Goal: Information Seeking & Learning: Learn about a topic

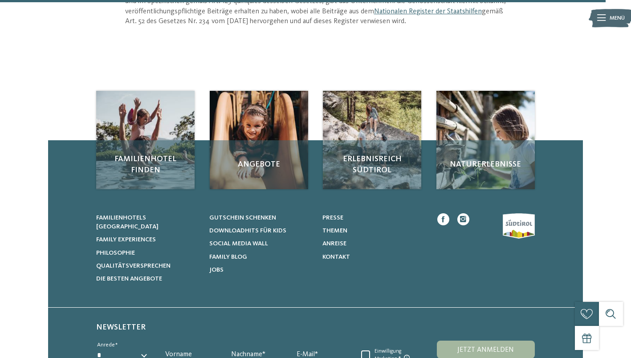
scroll to position [1103, 0]
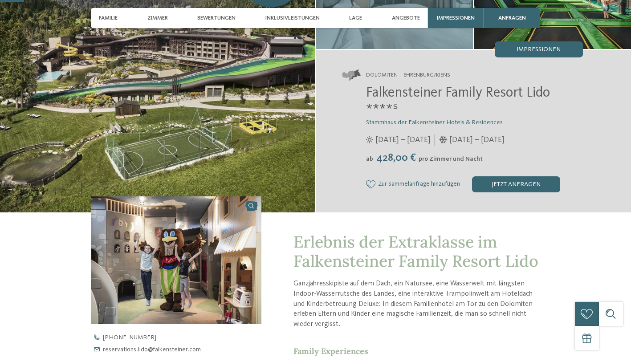
scroll to position [112, 0]
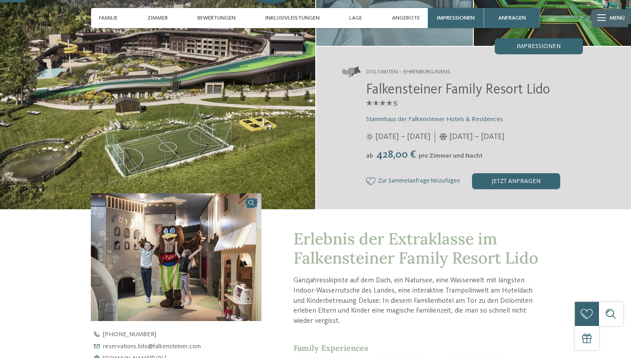
click at [602, 328] on div "zurück zur Hotelübersicht Falkys Familienwochen -15% ab" at bounding box center [315, 312] width 631 height 768
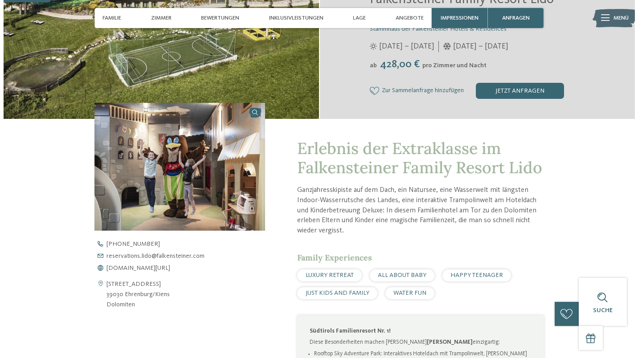
scroll to position [203, 0]
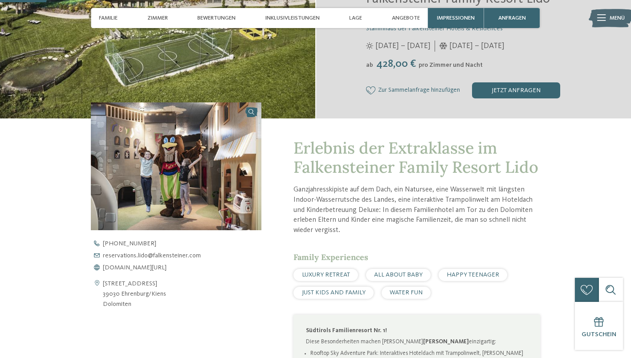
click at [442, 20] on span "Impressionen" at bounding box center [456, 18] width 38 height 7
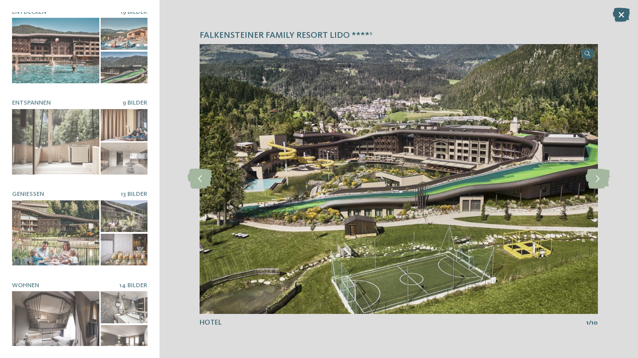
scroll to position [0, 0]
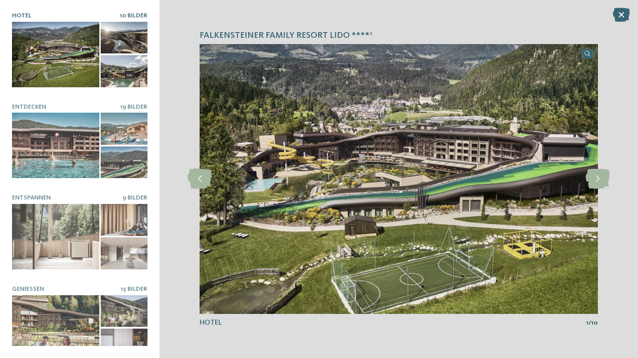
click at [87, 151] on div at bounding box center [55, 145] width 87 height 65
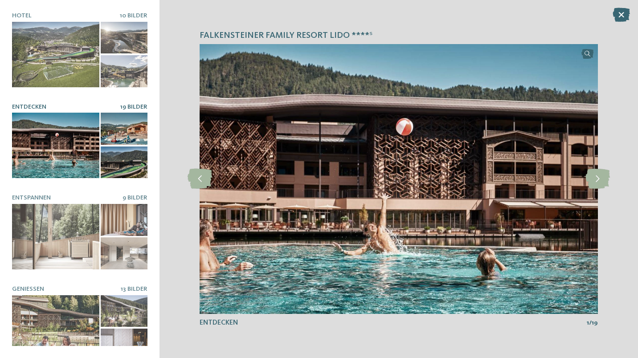
click at [596, 179] on icon at bounding box center [597, 179] width 24 height 20
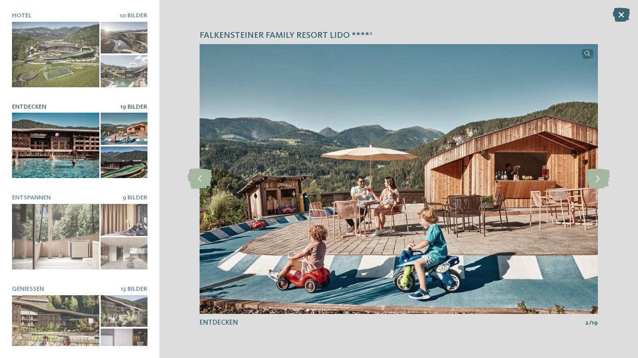
click at [596, 179] on icon at bounding box center [597, 179] width 24 height 20
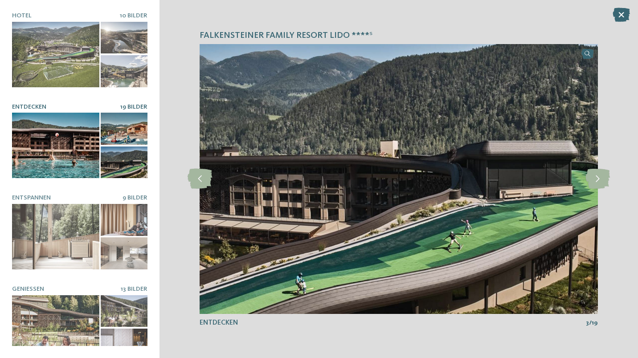
click at [596, 179] on icon at bounding box center [597, 179] width 24 height 20
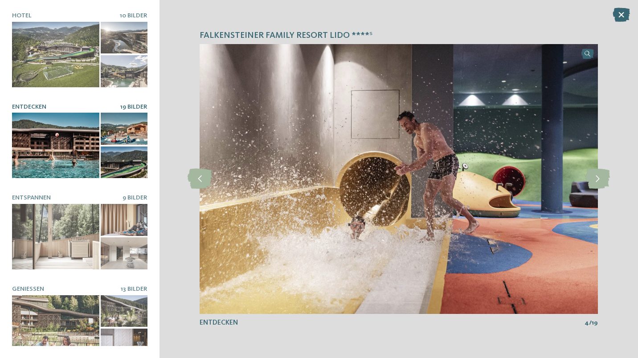
click at [596, 179] on icon at bounding box center [597, 179] width 24 height 20
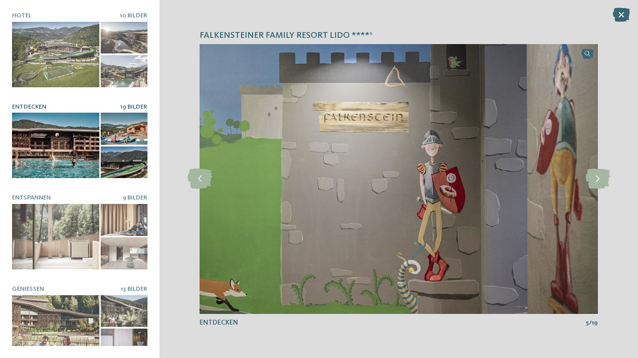
click at [596, 179] on icon at bounding box center [597, 179] width 24 height 20
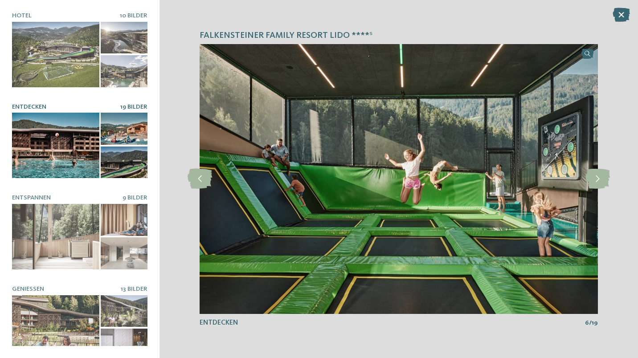
click at [596, 179] on icon at bounding box center [597, 179] width 24 height 20
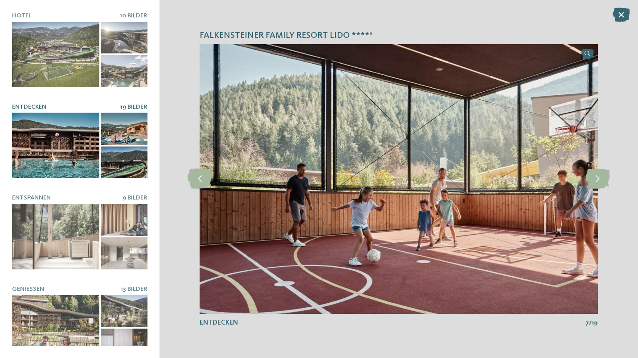
click at [596, 179] on icon at bounding box center [597, 179] width 24 height 20
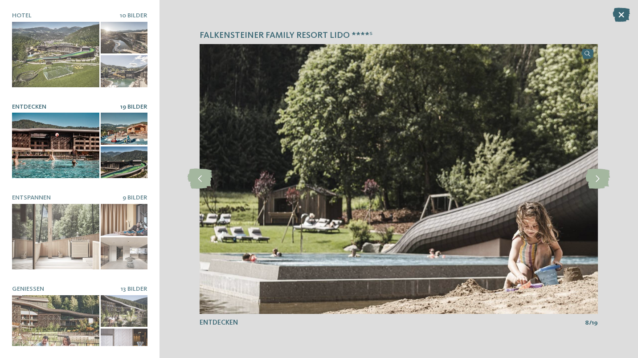
click at [596, 179] on icon at bounding box center [597, 179] width 24 height 20
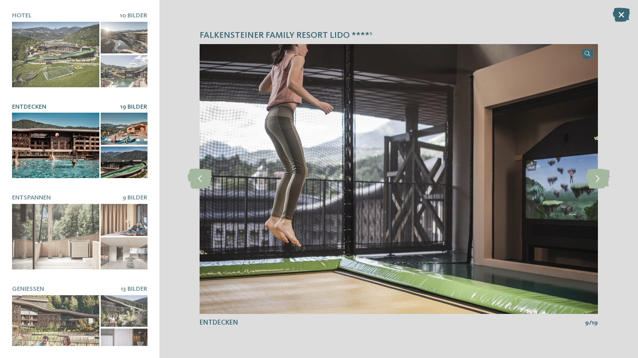
click at [596, 179] on icon at bounding box center [597, 179] width 24 height 20
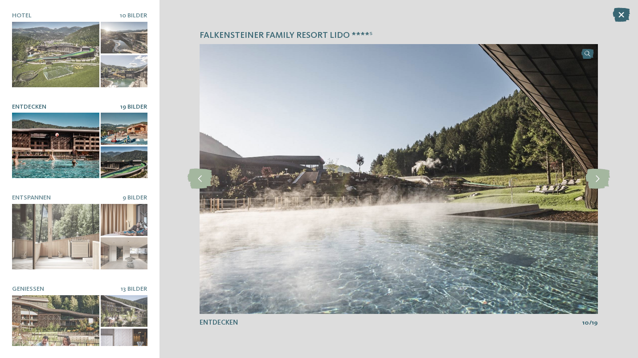
click at [596, 179] on icon at bounding box center [597, 179] width 24 height 20
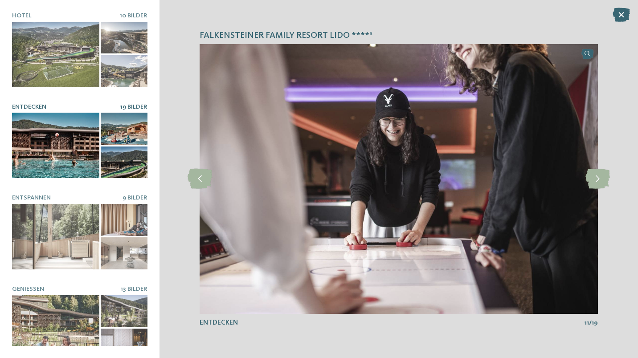
click at [596, 179] on icon at bounding box center [597, 179] width 24 height 20
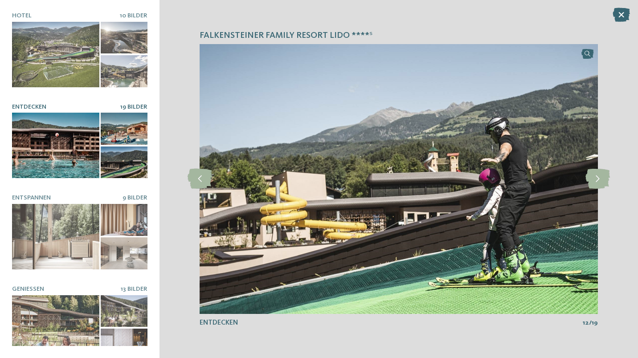
click at [596, 179] on icon at bounding box center [597, 179] width 24 height 20
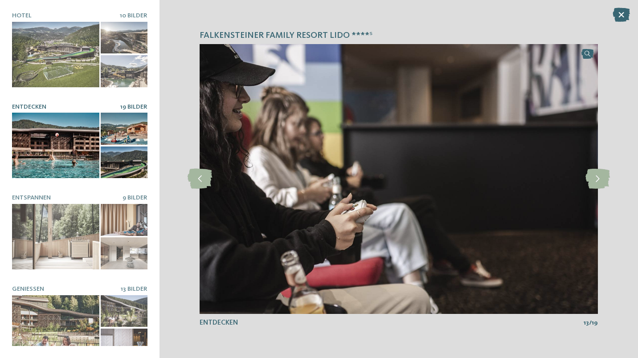
click at [596, 179] on icon at bounding box center [597, 179] width 24 height 20
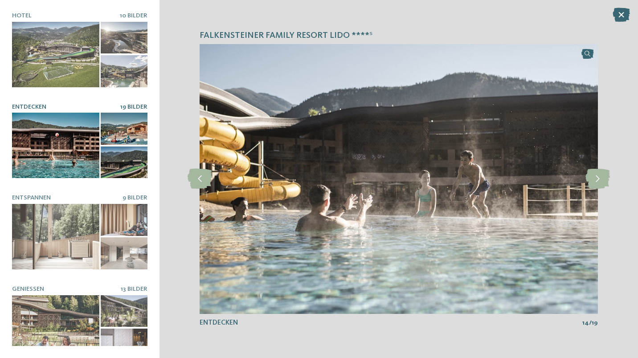
click at [596, 179] on icon at bounding box center [597, 179] width 24 height 20
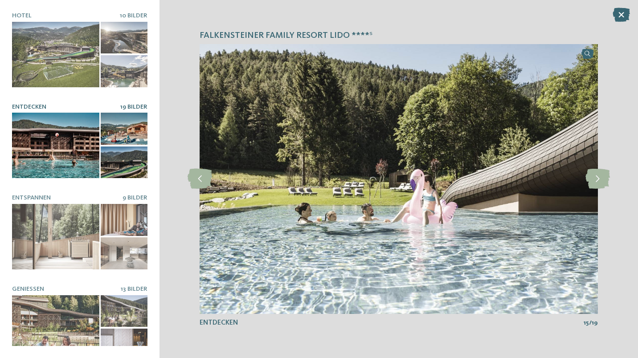
click at [596, 179] on icon at bounding box center [597, 179] width 24 height 20
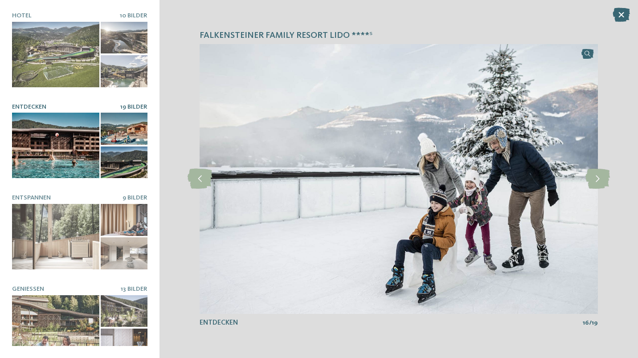
click at [596, 179] on icon at bounding box center [597, 179] width 24 height 20
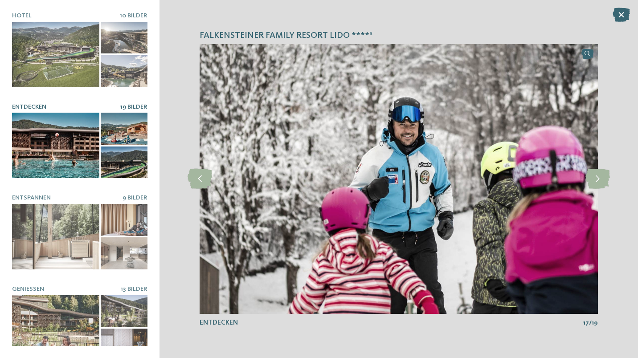
click at [596, 179] on icon at bounding box center [597, 179] width 24 height 20
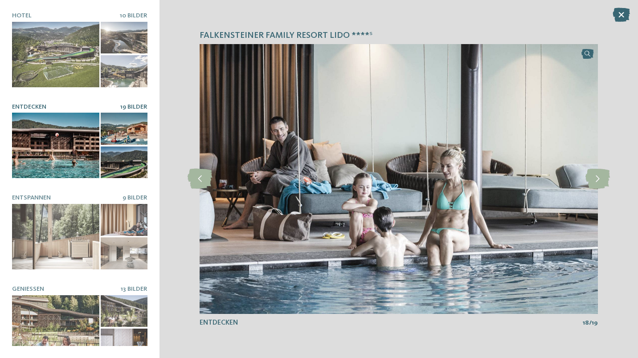
click at [596, 179] on icon at bounding box center [597, 179] width 24 height 20
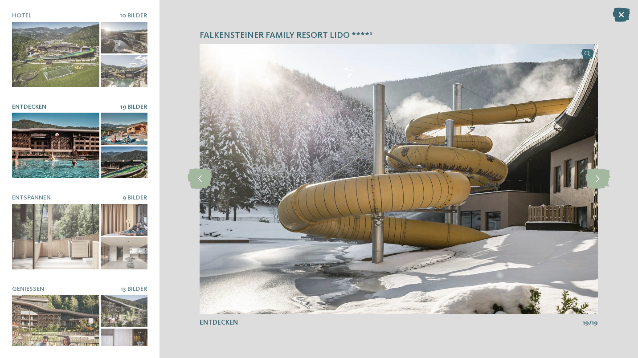
click at [596, 179] on icon at bounding box center [597, 179] width 24 height 20
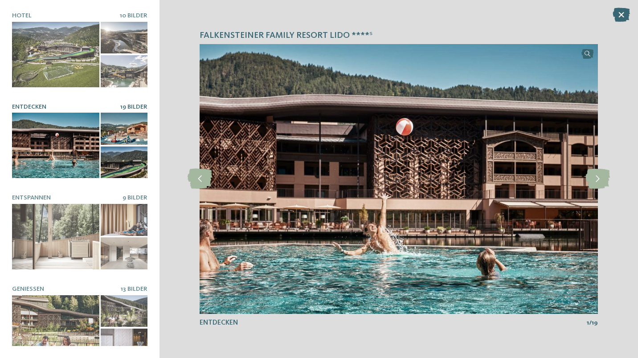
click at [596, 179] on icon at bounding box center [597, 179] width 24 height 20
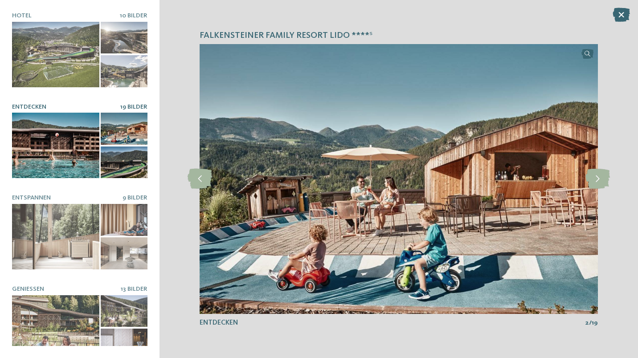
click at [94, 318] on div at bounding box center [55, 327] width 87 height 65
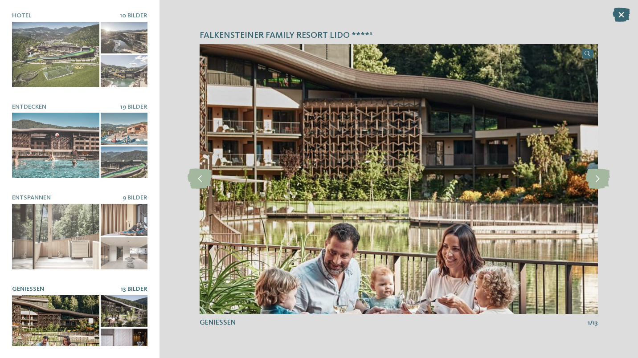
click at [605, 180] on icon at bounding box center [597, 179] width 24 height 20
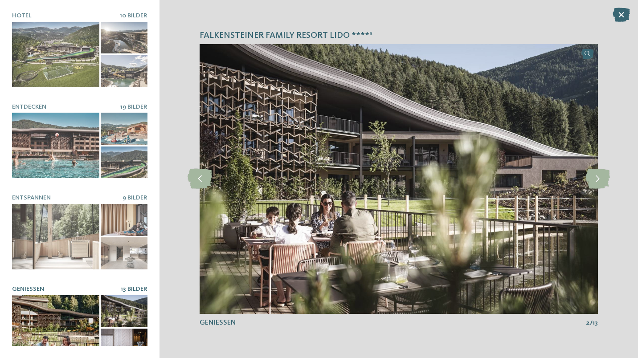
click at [605, 180] on icon at bounding box center [597, 179] width 24 height 20
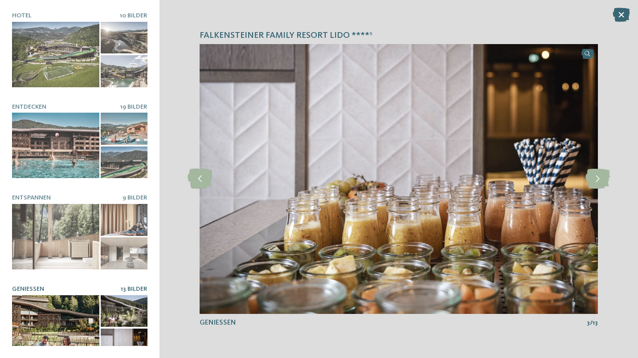
click at [605, 180] on icon at bounding box center [597, 179] width 24 height 20
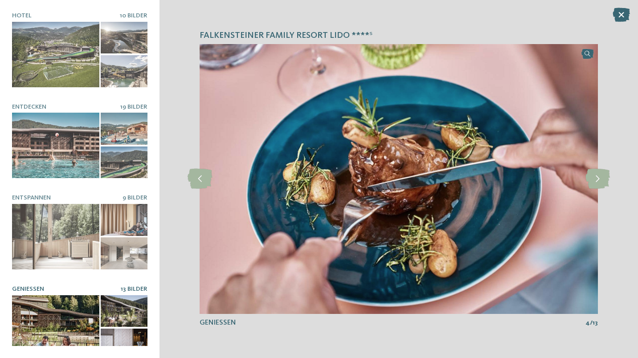
click at [605, 180] on icon at bounding box center [597, 179] width 24 height 20
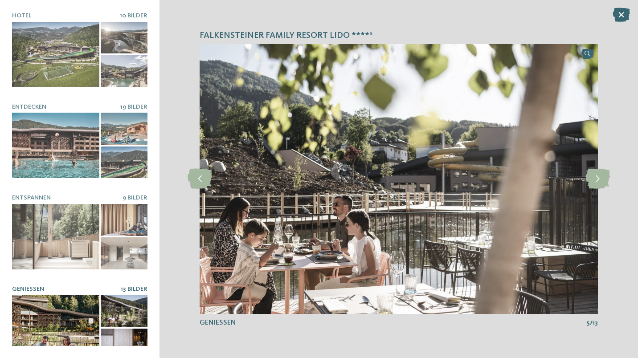
click at [605, 180] on icon at bounding box center [597, 179] width 24 height 20
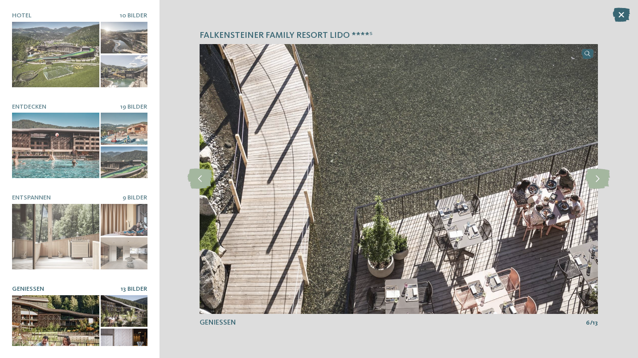
click at [605, 180] on icon at bounding box center [597, 179] width 24 height 20
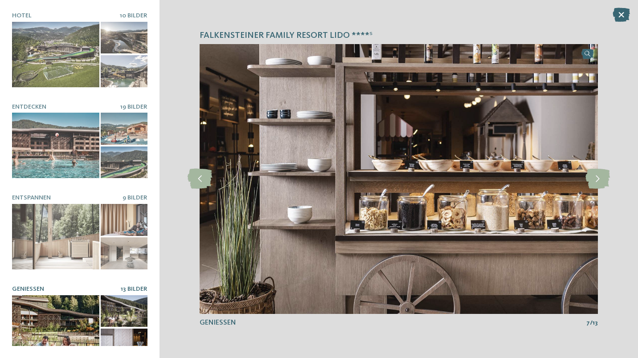
click at [605, 180] on icon at bounding box center [597, 179] width 24 height 20
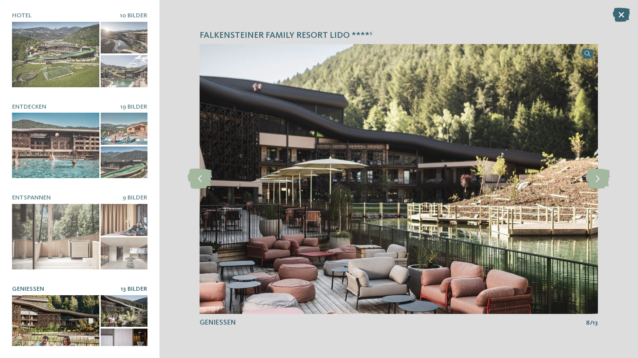
click at [605, 180] on icon at bounding box center [597, 179] width 24 height 20
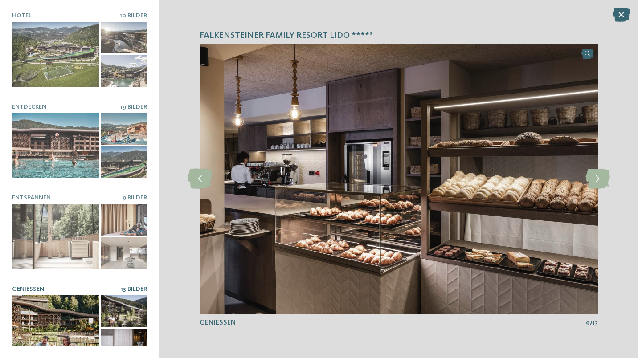
click at [38, 30] on div at bounding box center [55, 54] width 87 height 65
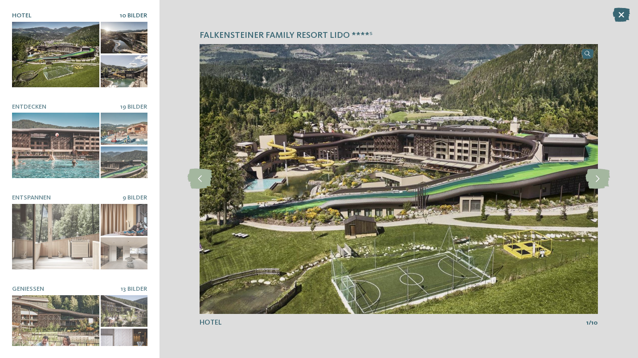
click at [599, 180] on icon at bounding box center [597, 179] width 24 height 20
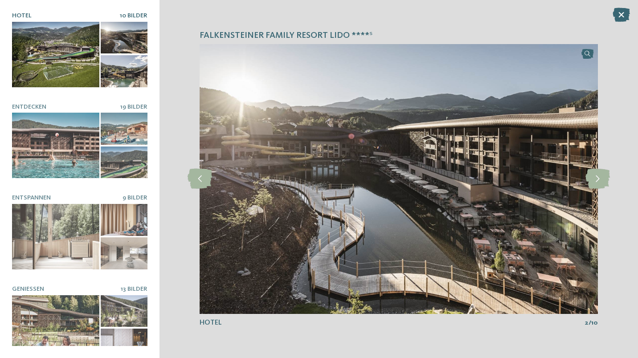
click at [599, 180] on icon at bounding box center [597, 179] width 24 height 20
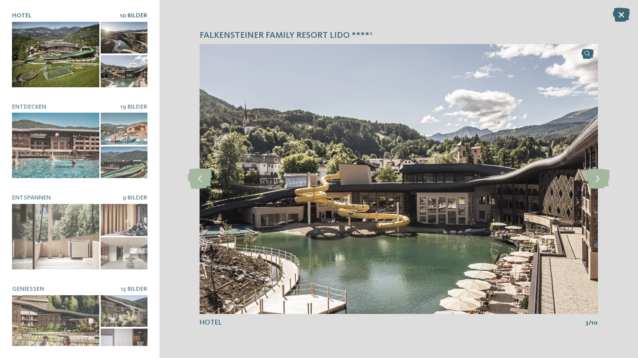
click at [599, 180] on icon at bounding box center [597, 179] width 24 height 20
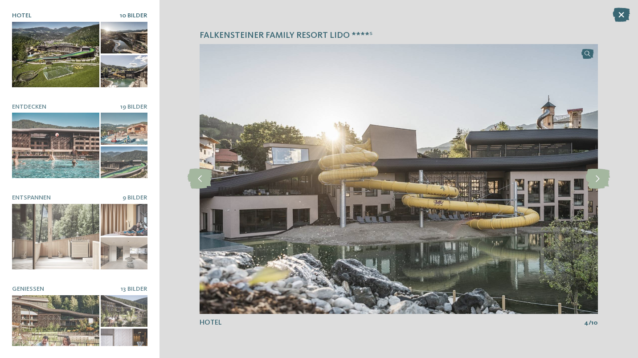
click at [599, 180] on icon at bounding box center [597, 179] width 24 height 20
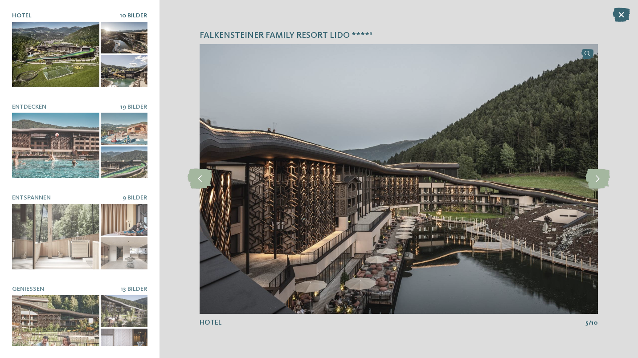
click at [599, 180] on icon at bounding box center [597, 179] width 24 height 20
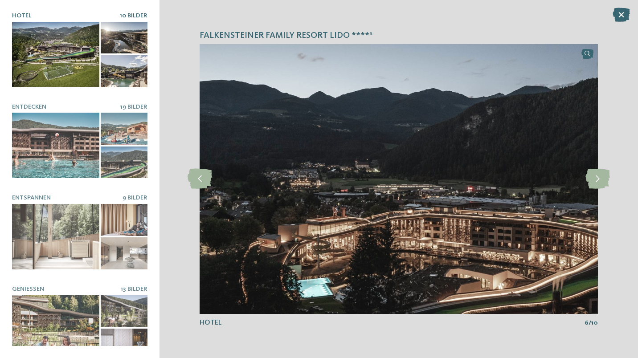
click at [599, 180] on icon at bounding box center [597, 179] width 24 height 20
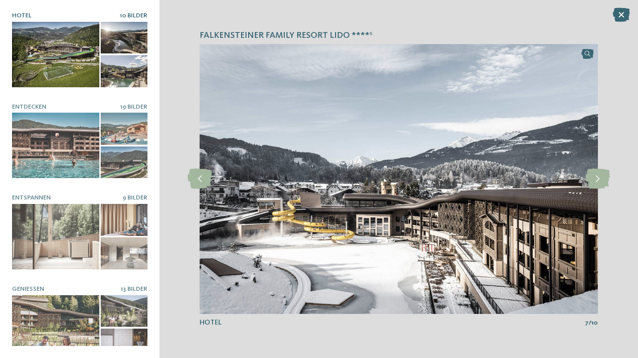
click at [599, 180] on icon at bounding box center [597, 179] width 24 height 20
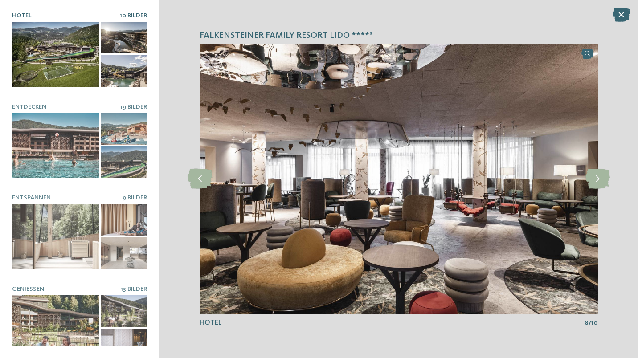
click at [599, 180] on icon at bounding box center [597, 179] width 24 height 20
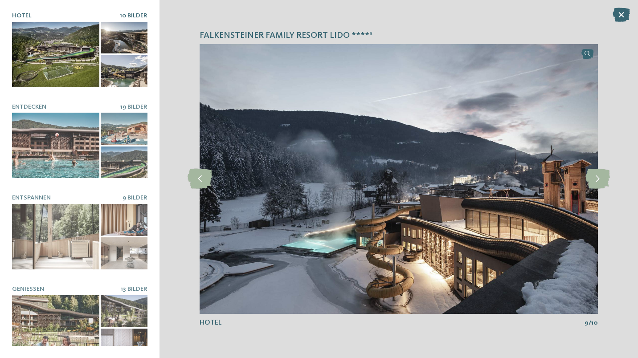
click at [599, 180] on icon at bounding box center [597, 179] width 24 height 20
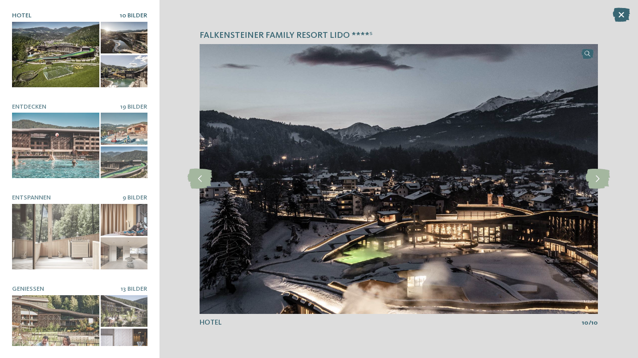
click at [599, 180] on icon at bounding box center [597, 179] width 24 height 20
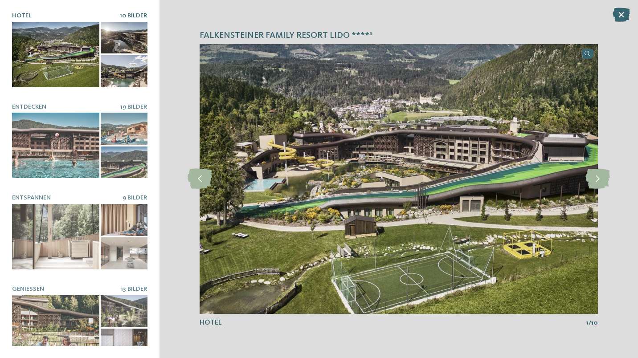
click at [599, 180] on icon at bounding box center [597, 179] width 24 height 20
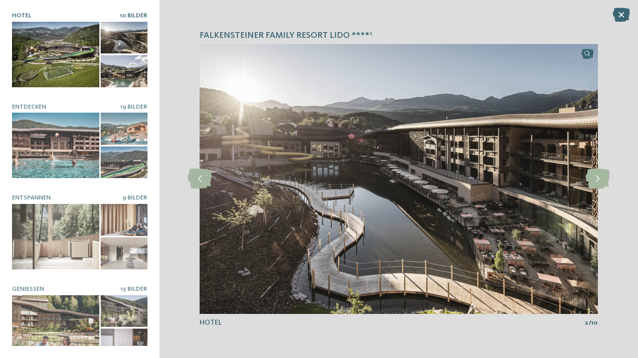
click at [599, 180] on icon at bounding box center [597, 179] width 24 height 20
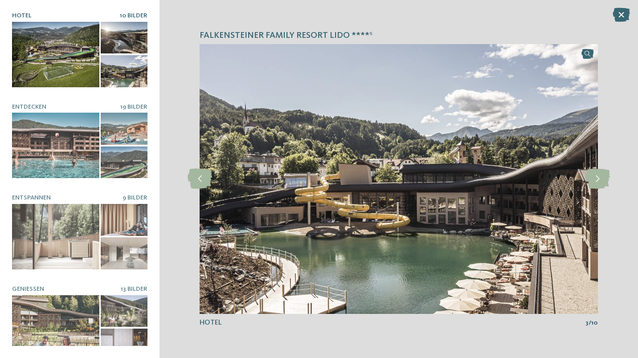
click at [599, 180] on icon at bounding box center [597, 179] width 24 height 20
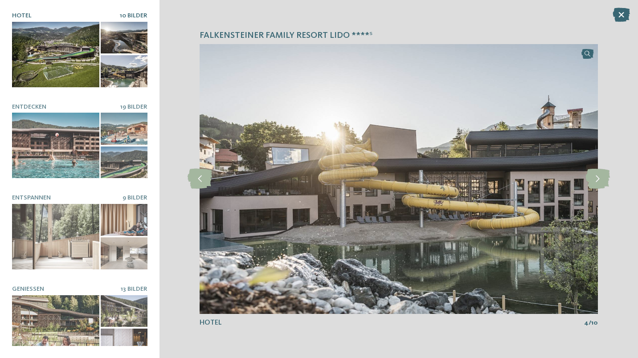
click at [599, 180] on icon at bounding box center [597, 179] width 24 height 20
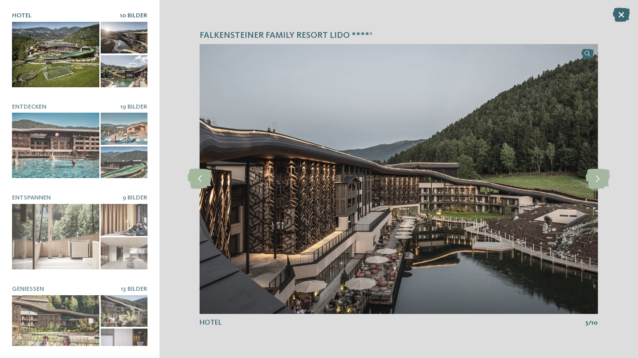
click at [599, 180] on icon at bounding box center [597, 179] width 24 height 20
